Goal: Information Seeking & Learning: Understand process/instructions

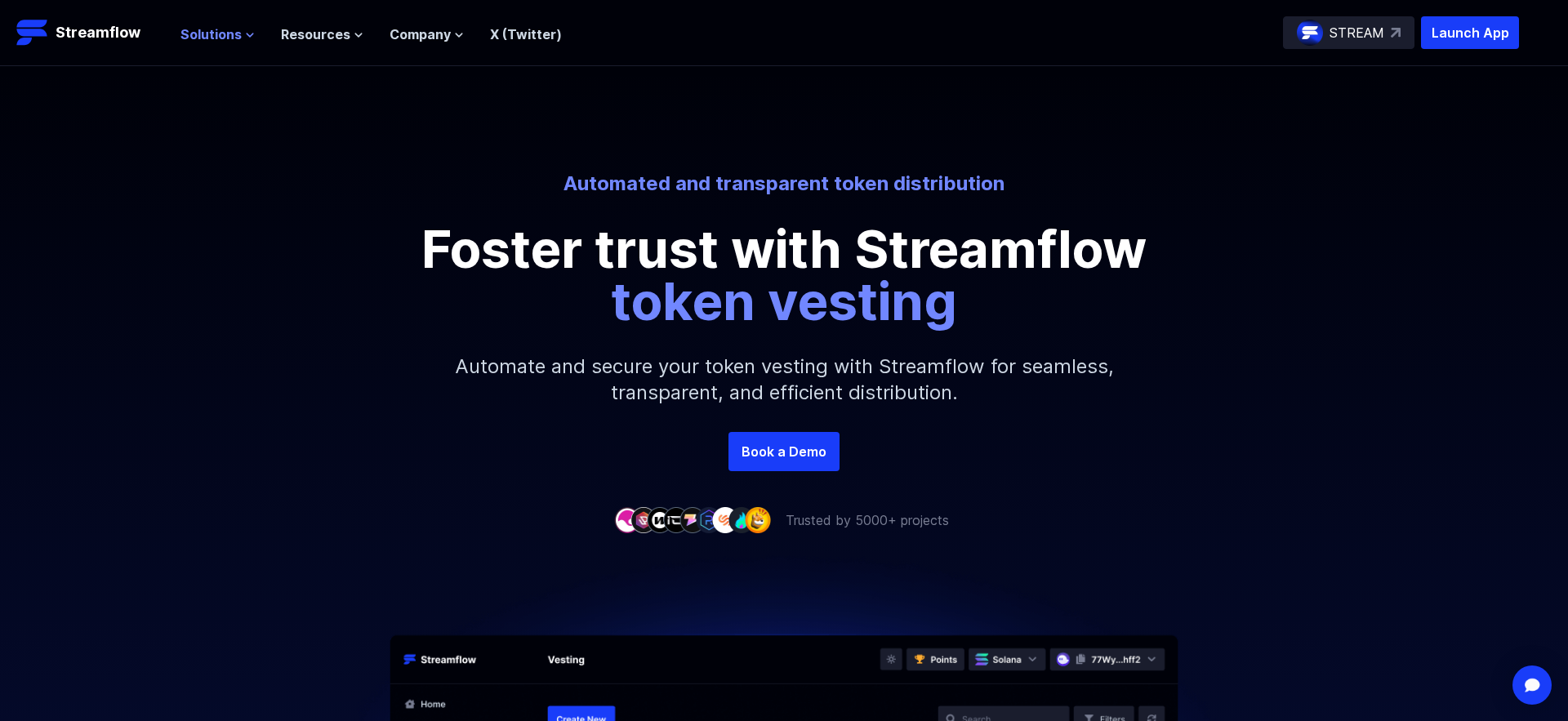
click at [204, 35] on span "Solutions" at bounding box center [211, 34] width 61 height 20
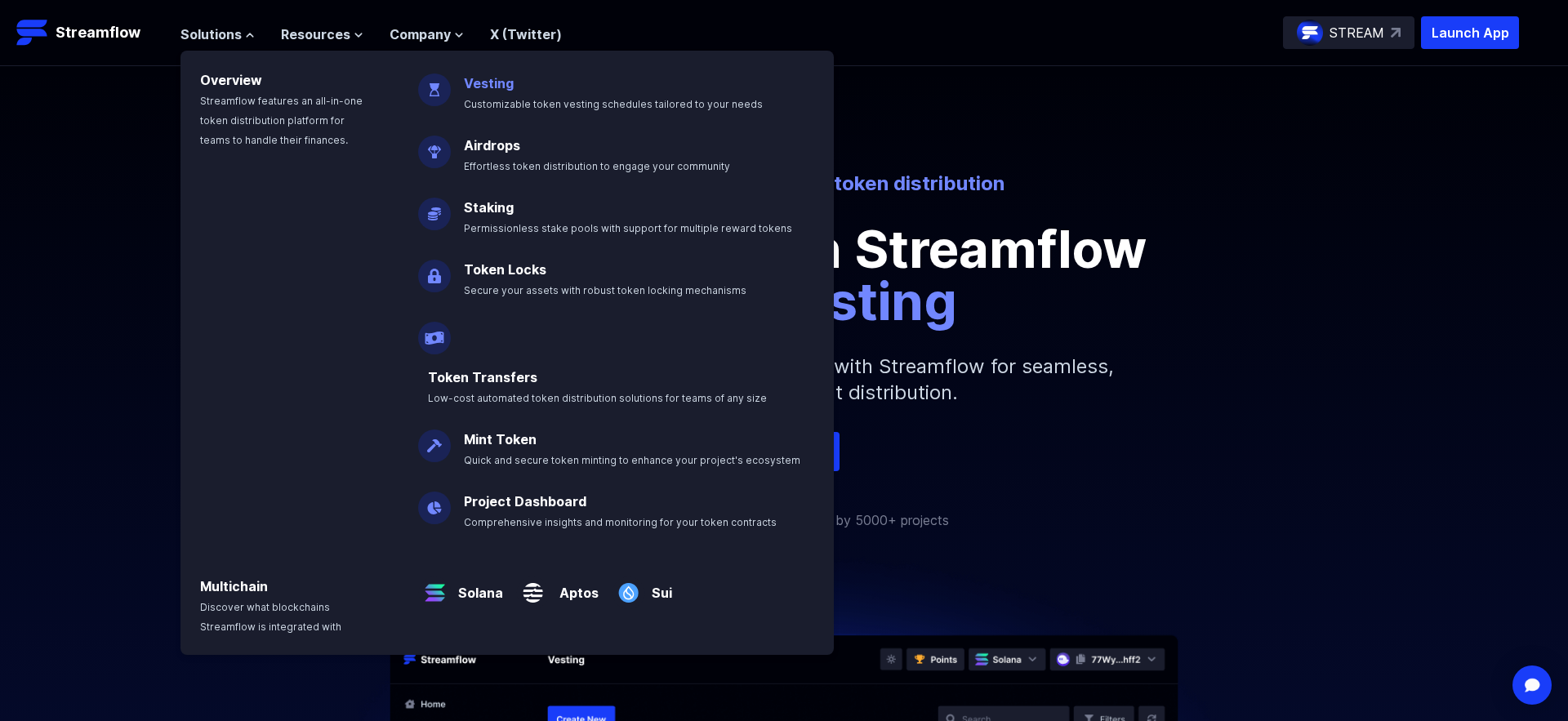
click at [477, 88] on link "Vesting" at bounding box center [488, 82] width 50 height 16
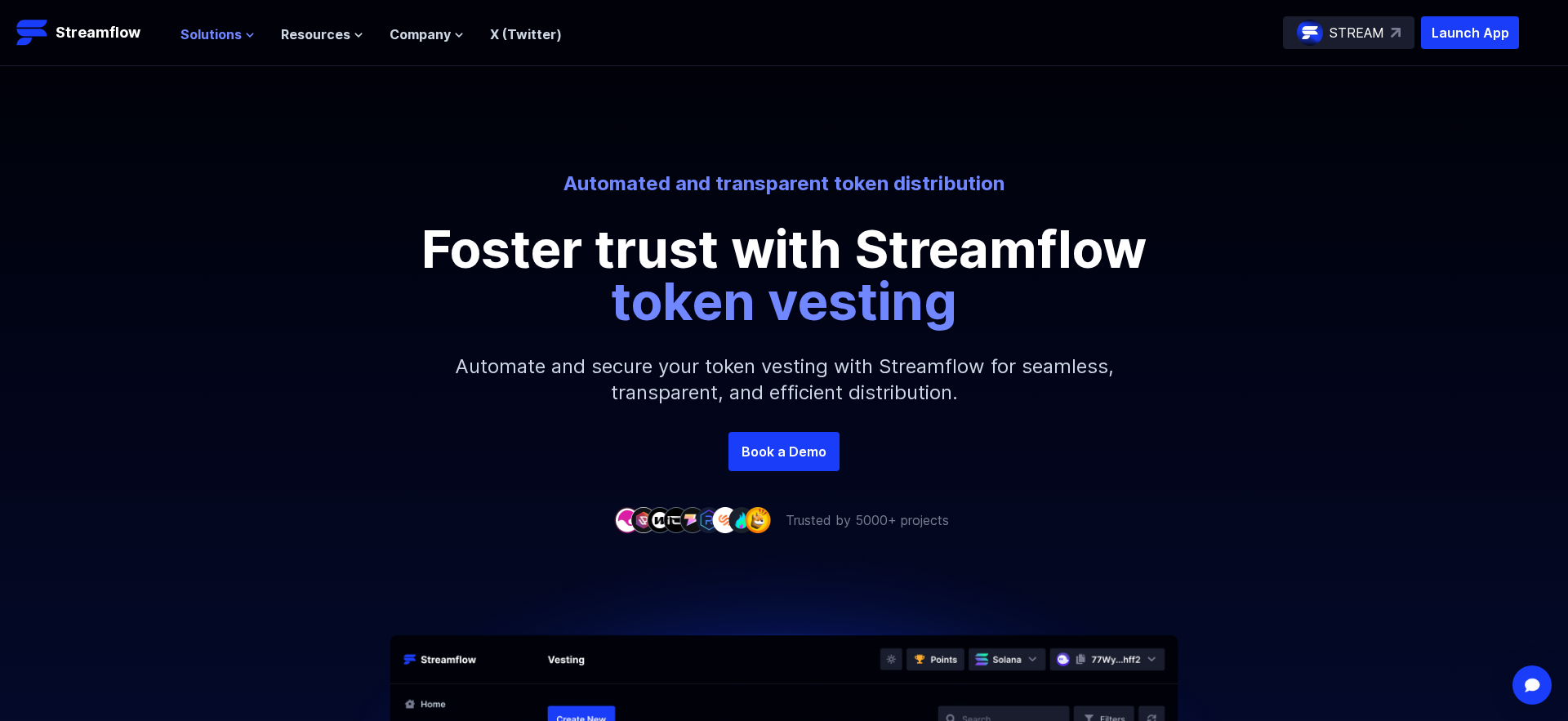
click at [210, 35] on span "Solutions" at bounding box center [211, 34] width 61 height 20
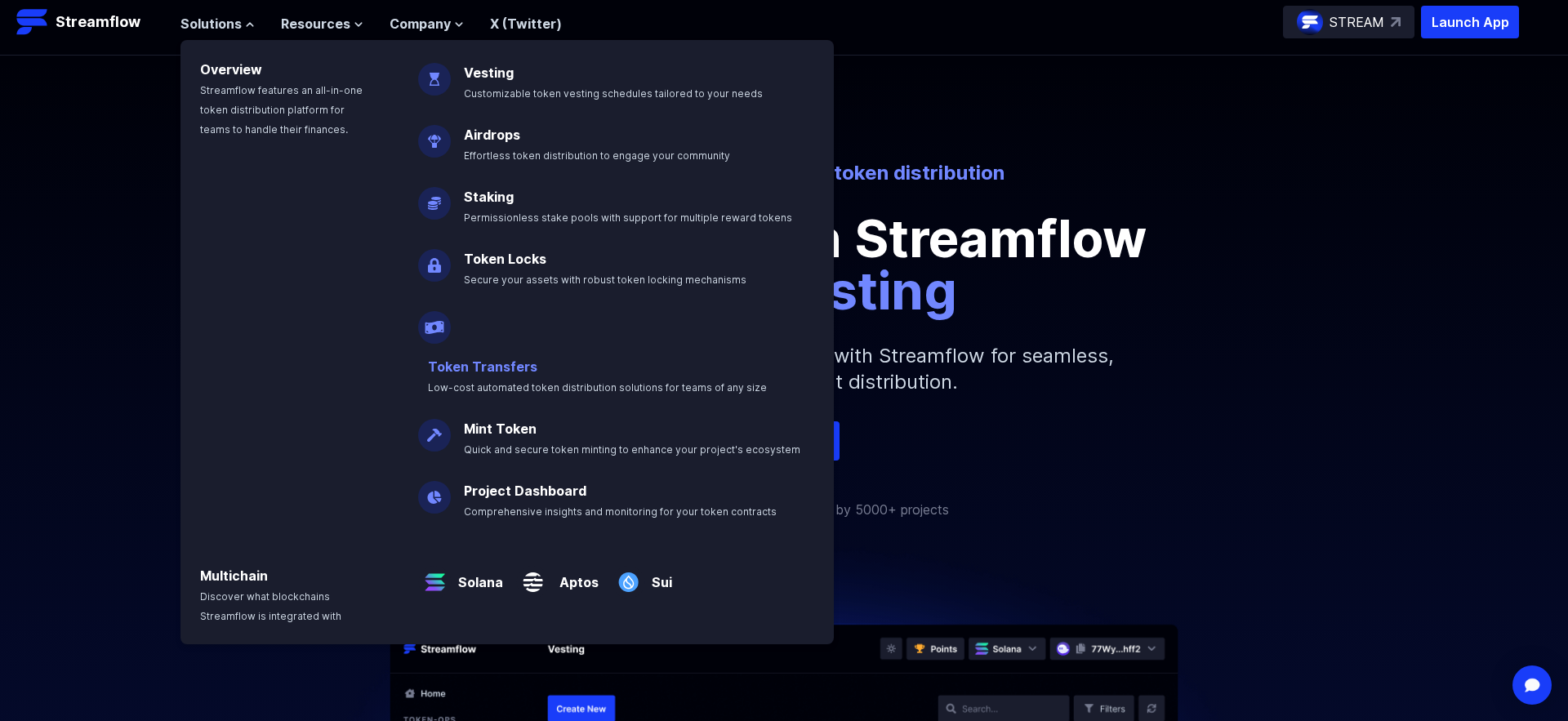
scroll to position [14, 0]
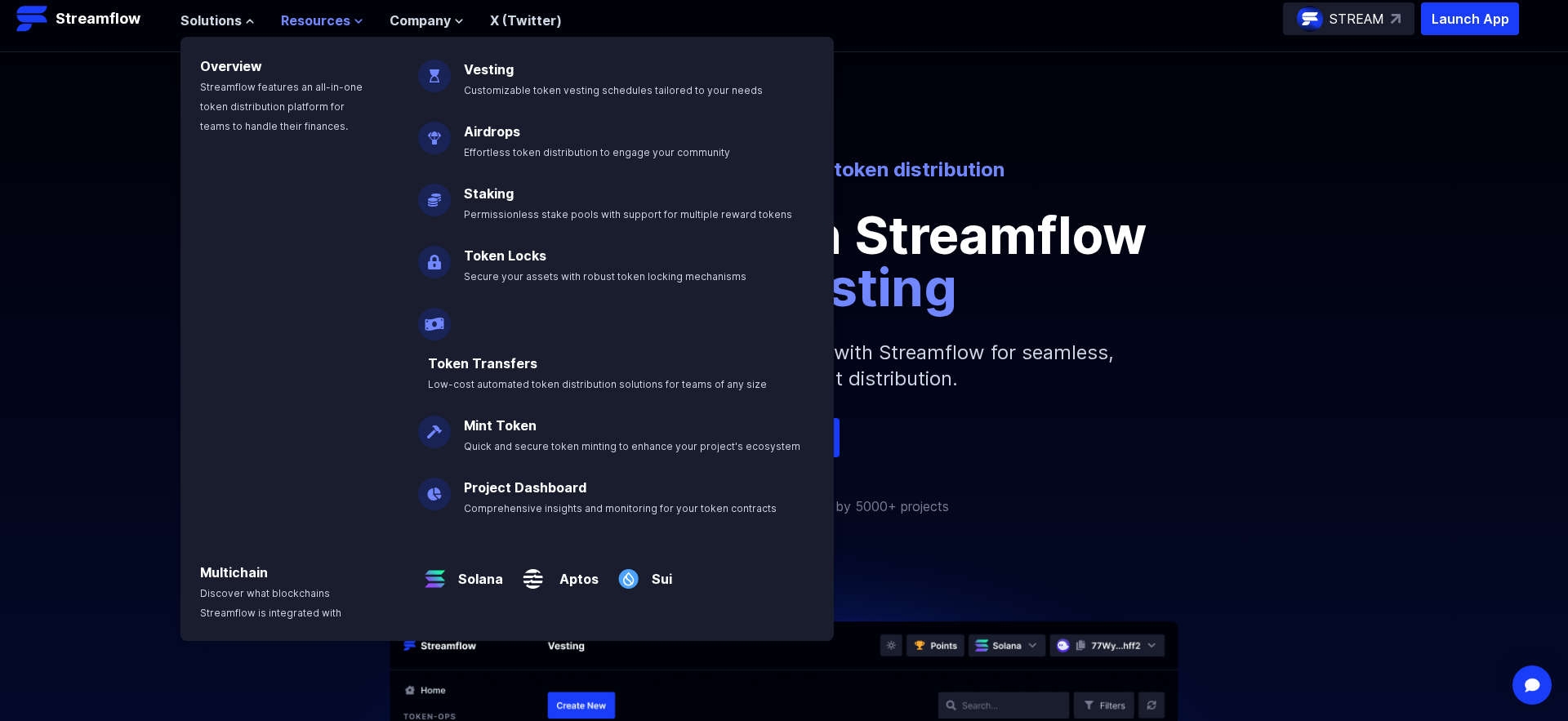
click at [315, 18] on span "Resources" at bounding box center [315, 20] width 70 height 20
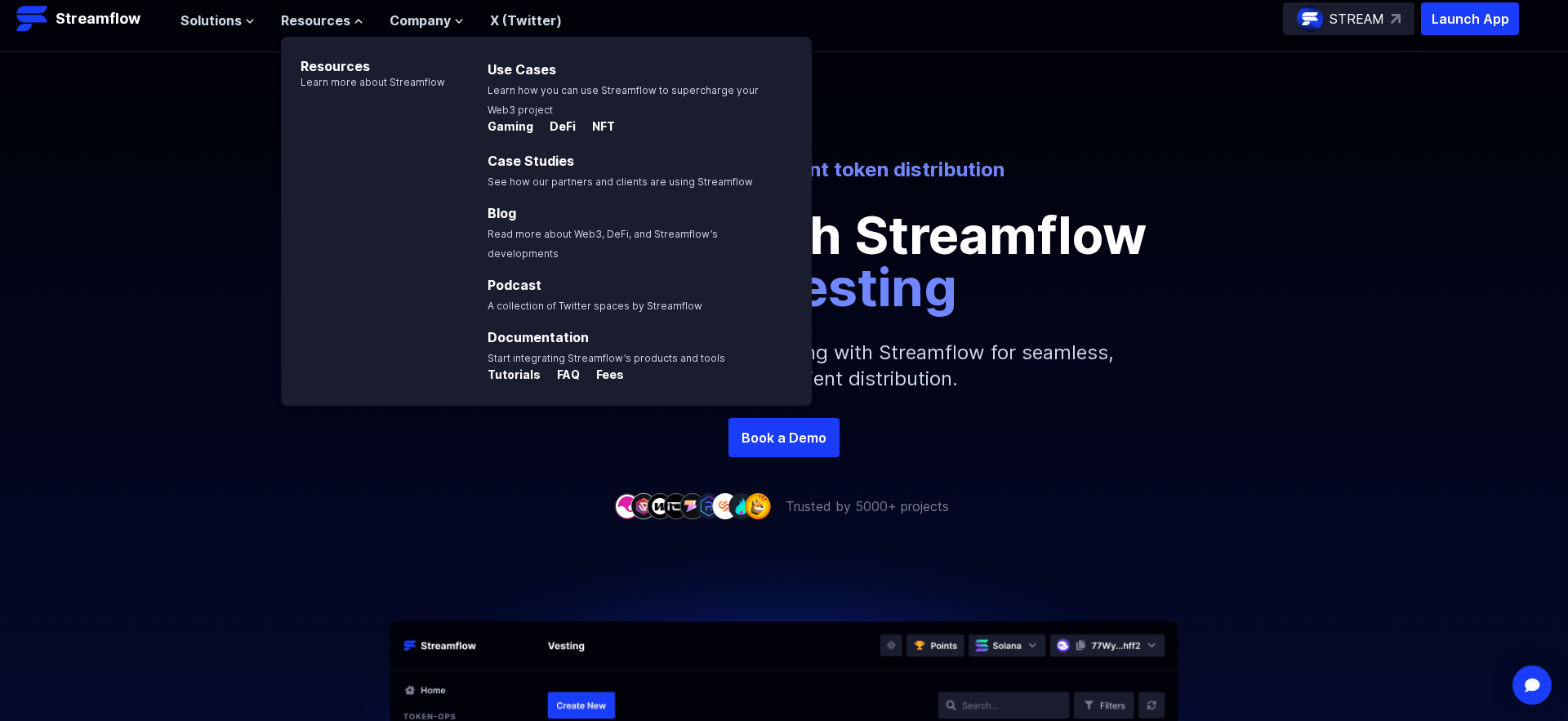
click at [602, 366] on p "Fees" at bounding box center [604, 374] width 41 height 16
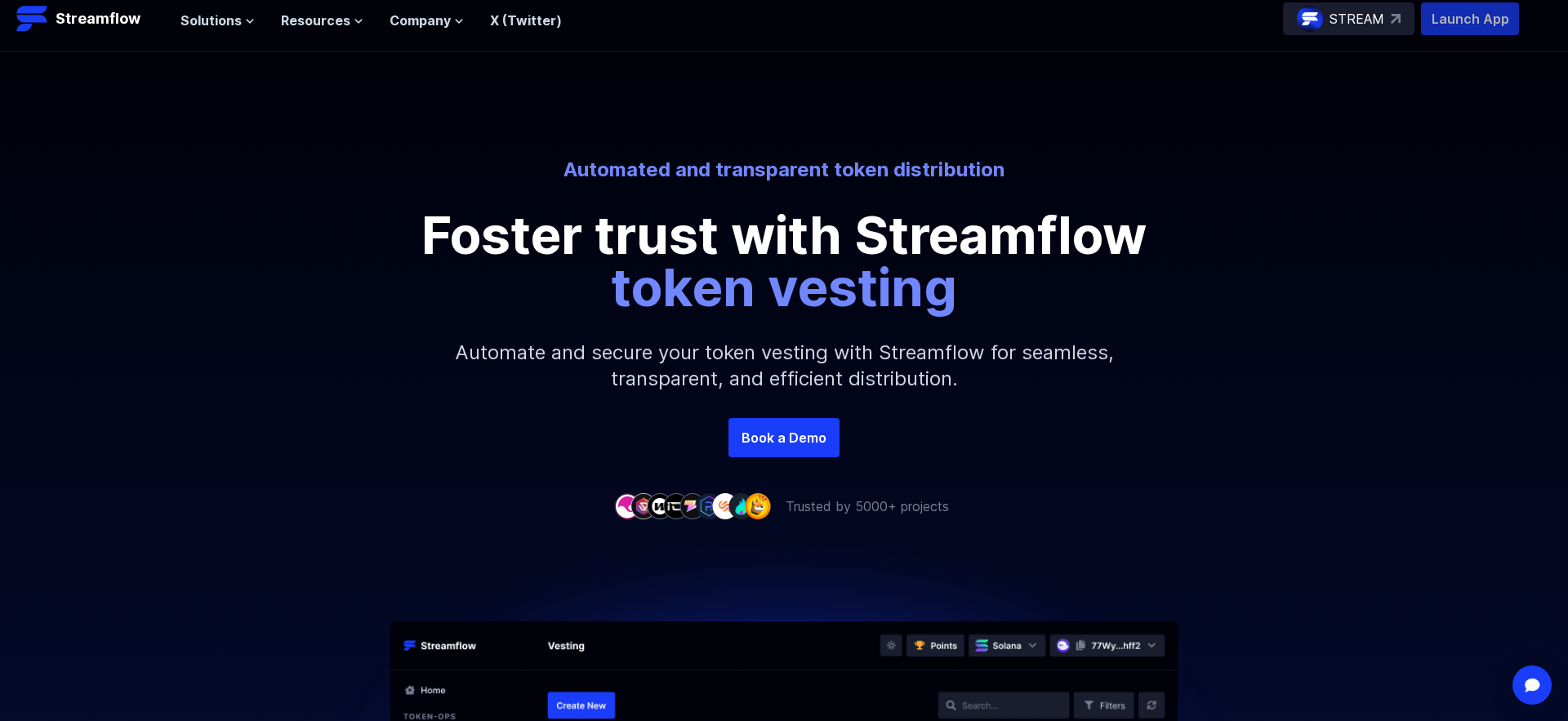
click at [1456, 13] on p "Launch App" at bounding box center [1469, 19] width 98 height 32
